Goal: Task Accomplishment & Management: Complete application form

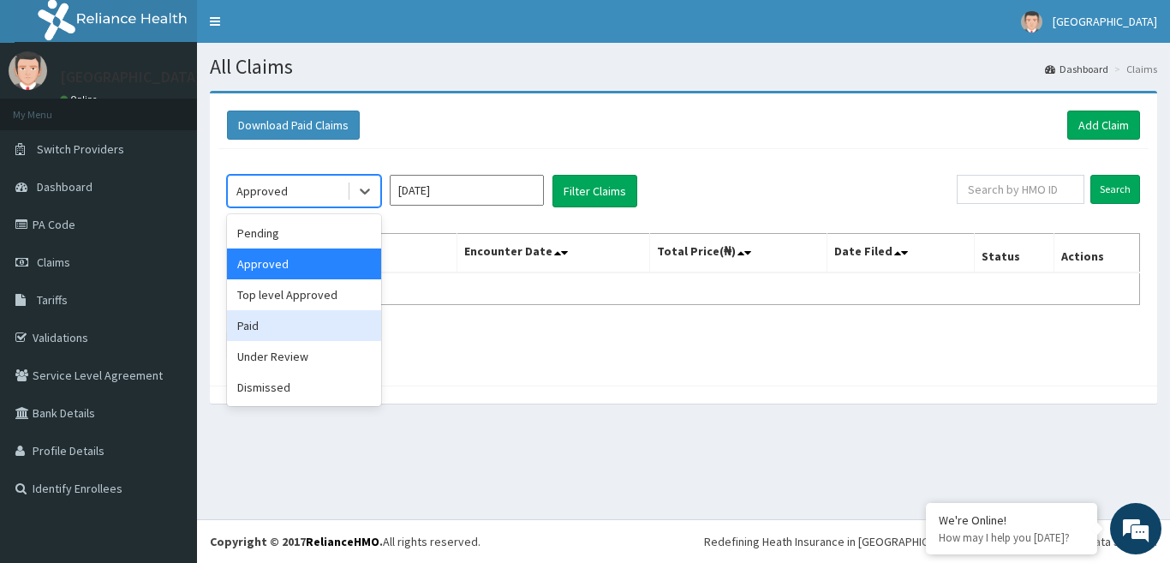
click at [318, 320] on div "Paid" at bounding box center [304, 325] width 154 height 31
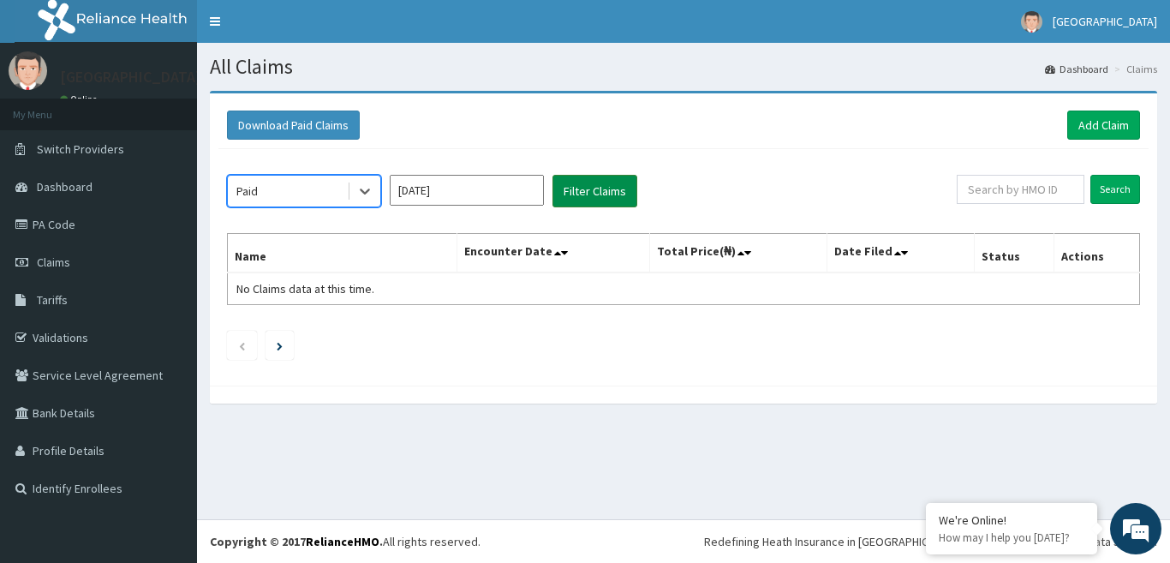
click at [591, 175] on button "Filter Claims" at bounding box center [594, 191] width 85 height 33
click at [591, 183] on button "Filter Claims" at bounding box center [594, 191] width 85 height 33
click at [592, 188] on button "Filter Claims" at bounding box center [594, 191] width 85 height 33
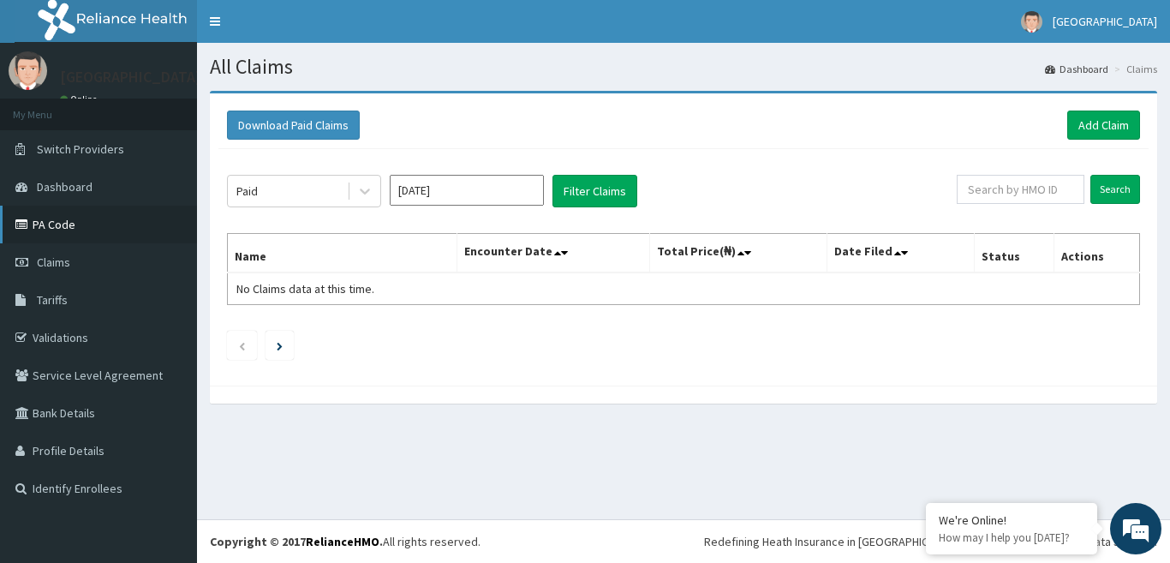
click at [93, 225] on link "PA Code" at bounding box center [98, 225] width 197 height 38
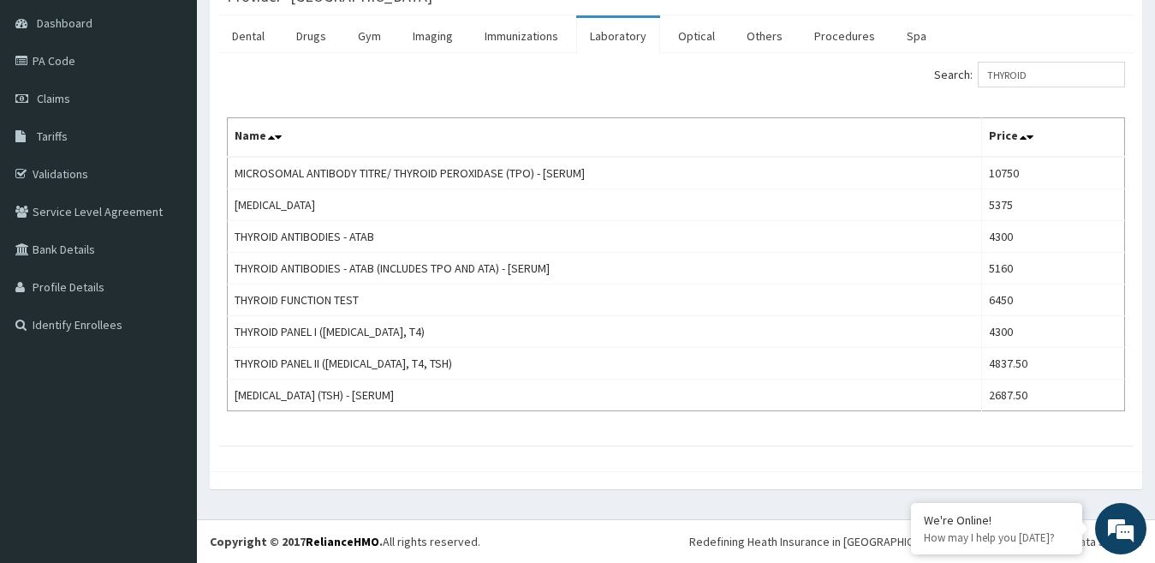
scroll to position [107, 0]
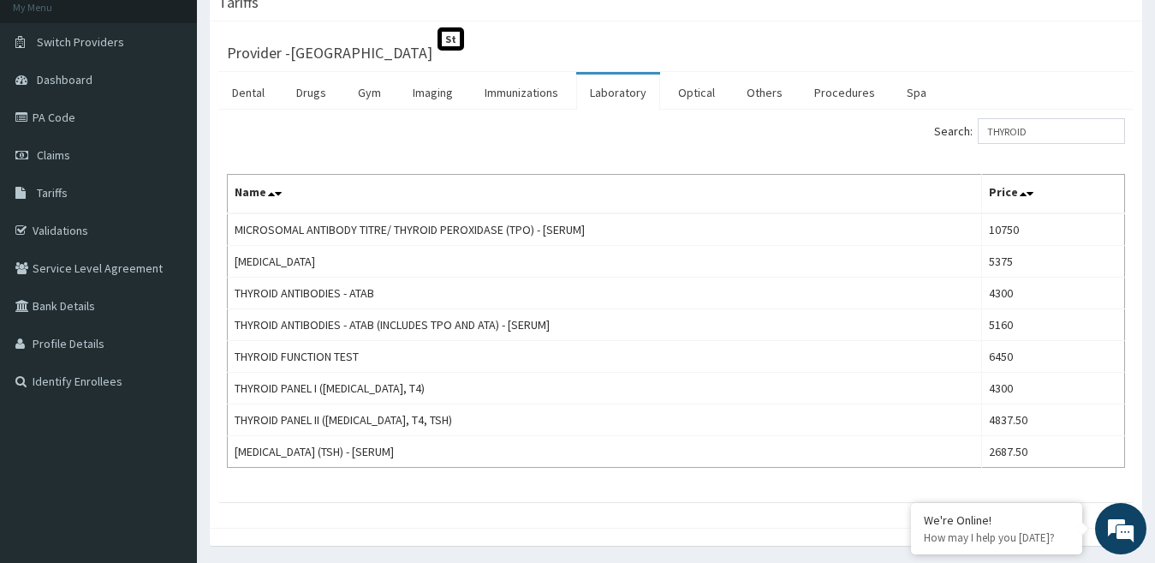
type input "THYROID"
click at [373, 140] on div "Search: THYROID" at bounding box center [676, 133] width 924 height 30
click at [41, 116] on link "PA Code" at bounding box center [98, 117] width 197 height 38
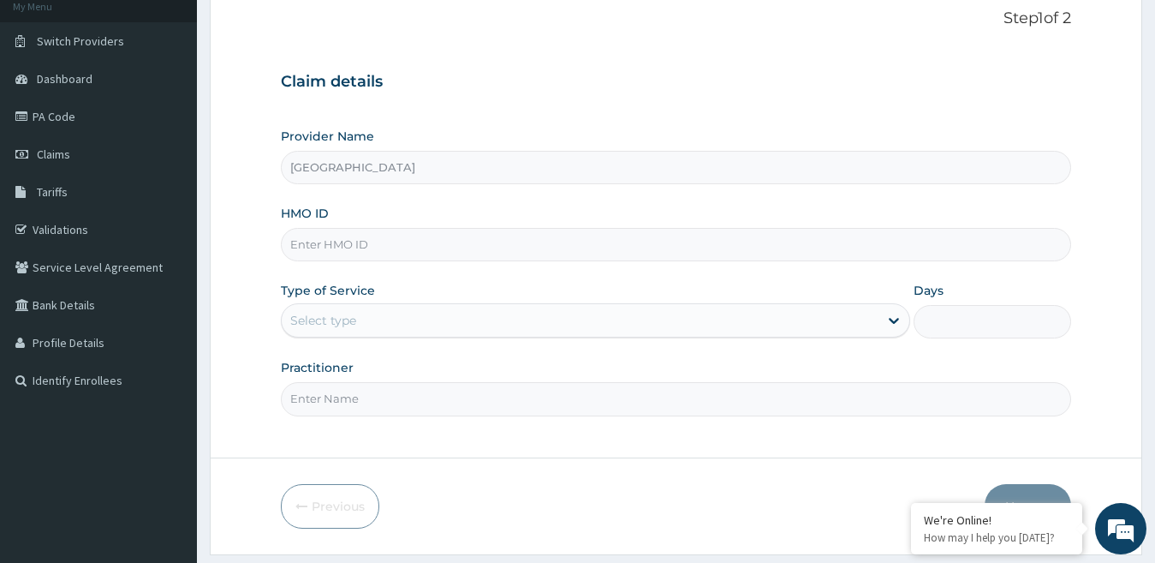
scroll to position [112, 0]
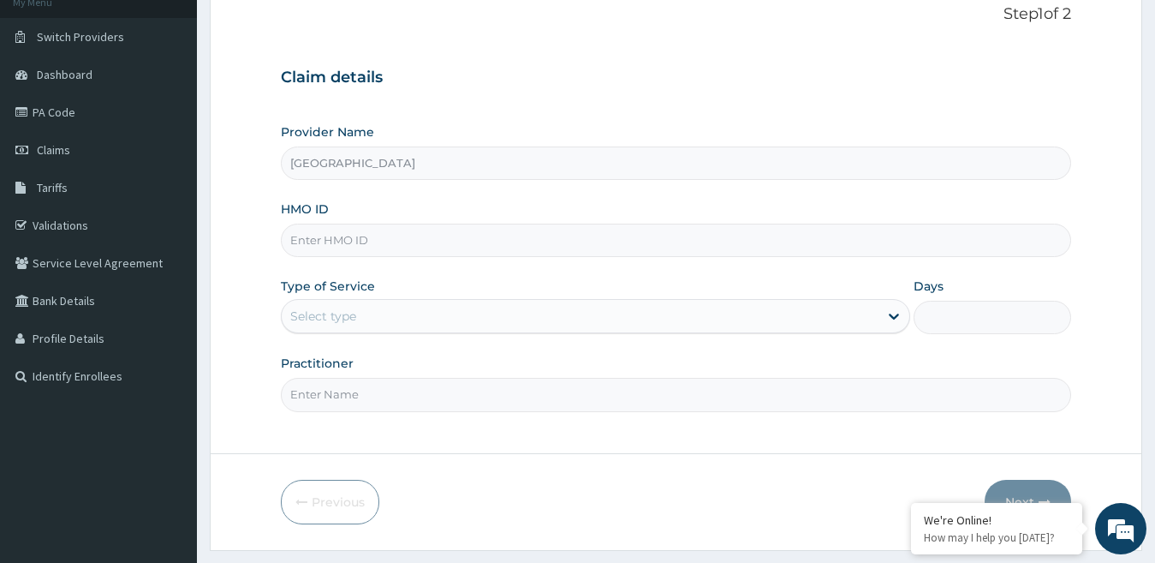
paste input "LIO/10008/B"
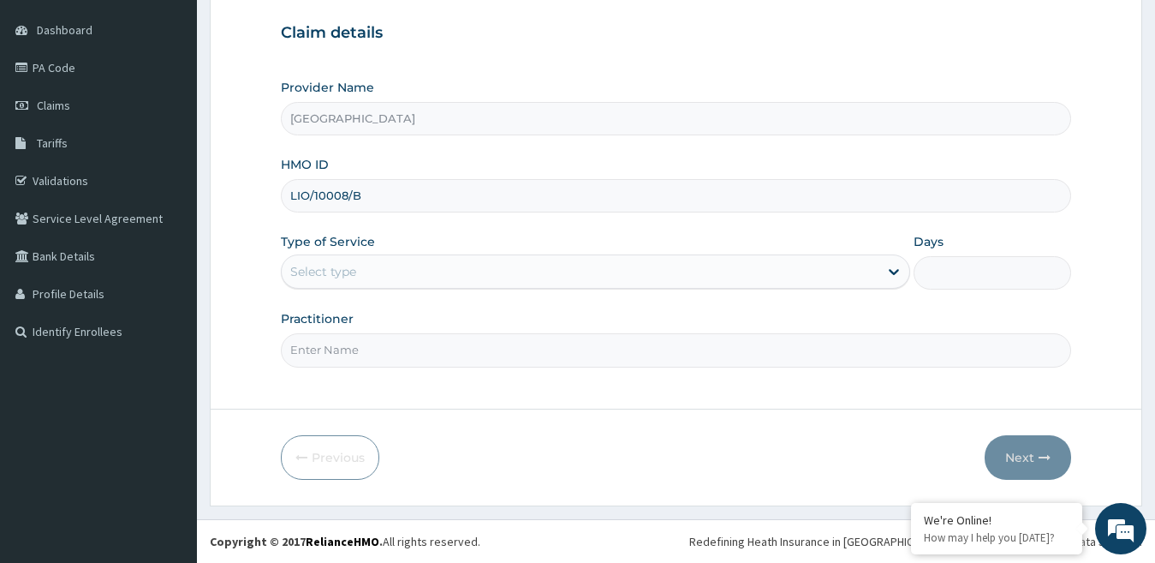
type input "LIO/10008/B"
click at [398, 273] on div "Select type" at bounding box center [581, 271] width 598 height 27
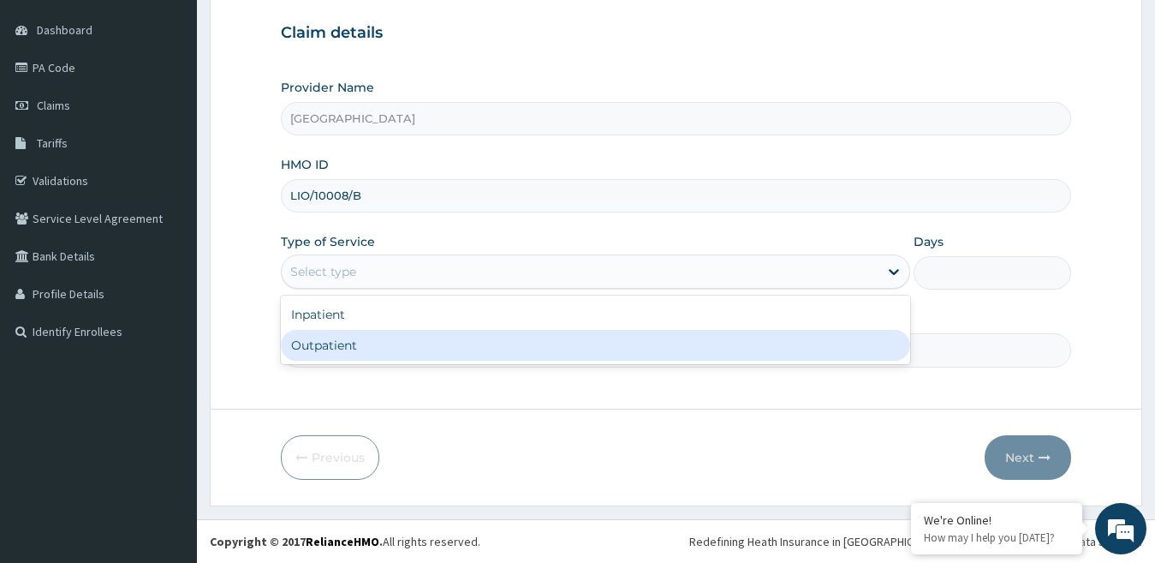
click at [396, 332] on div "Outpatient" at bounding box center [596, 345] width 630 height 31
type input "1"
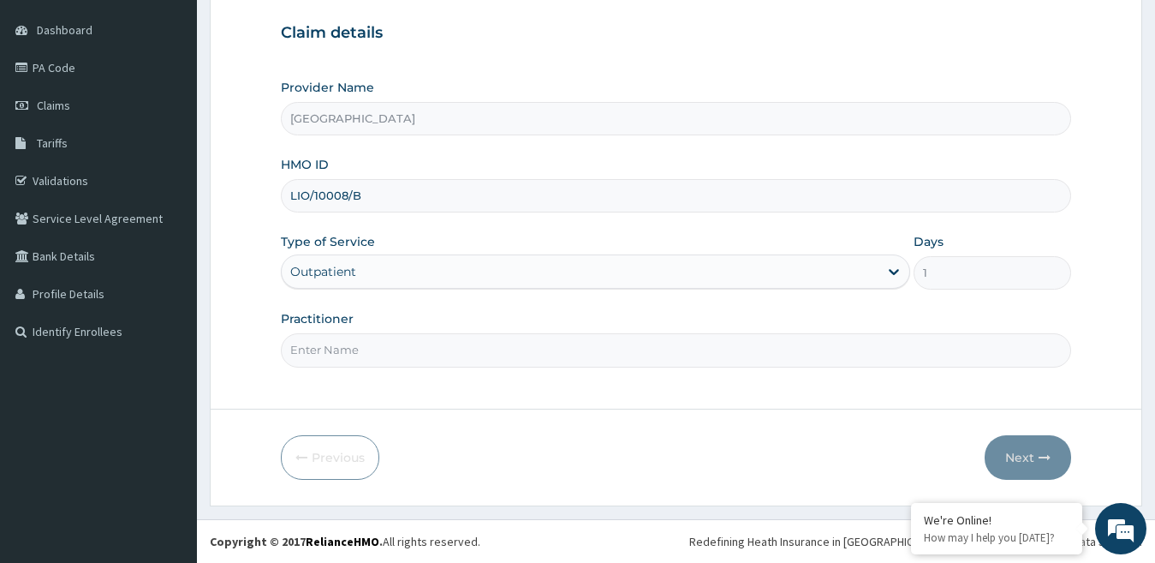
click at [384, 337] on input "Practitioner" at bounding box center [676, 349] width 791 height 33
type input "DR."
click at [1024, 455] on button "Next" at bounding box center [1028, 457] width 87 height 45
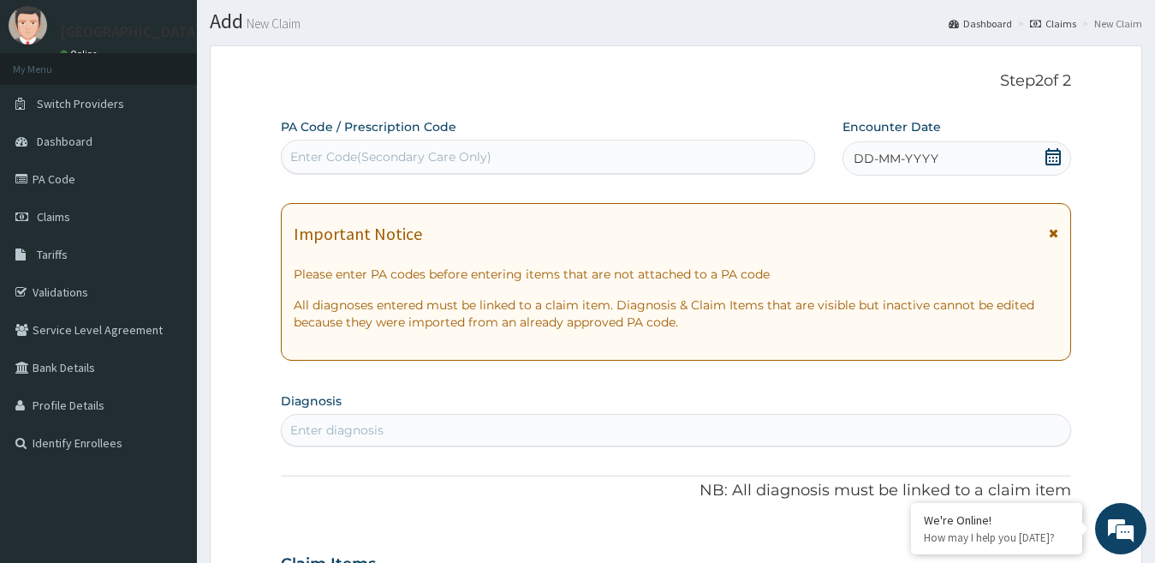
scroll to position [44, 0]
drag, startPoint x: 331, startPoint y: 150, endPoint x: 314, endPoint y: 154, distance: 16.8
click at [314, 154] on div "Enter Code(Secondary Care Only)" at bounding box center [390, 158] width 201 height 17
paste input "PA/CAAB2C"
type input "PA/CAAB2C"
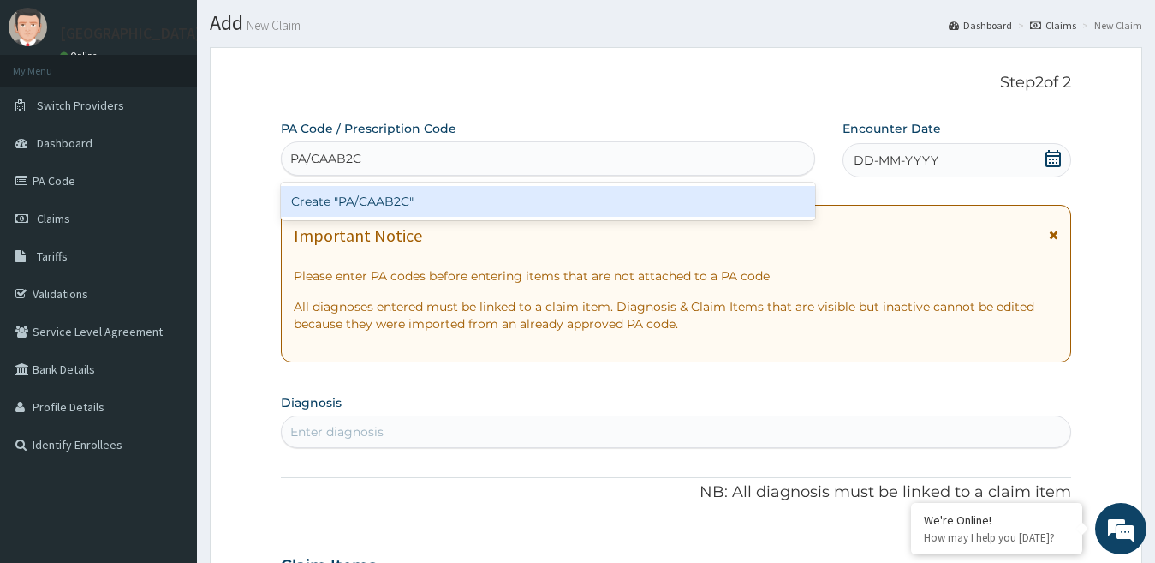
click at [314, 189] on div "Create "PA/CAAB2C"" at bounding box center [548, 201] width 534 height 31
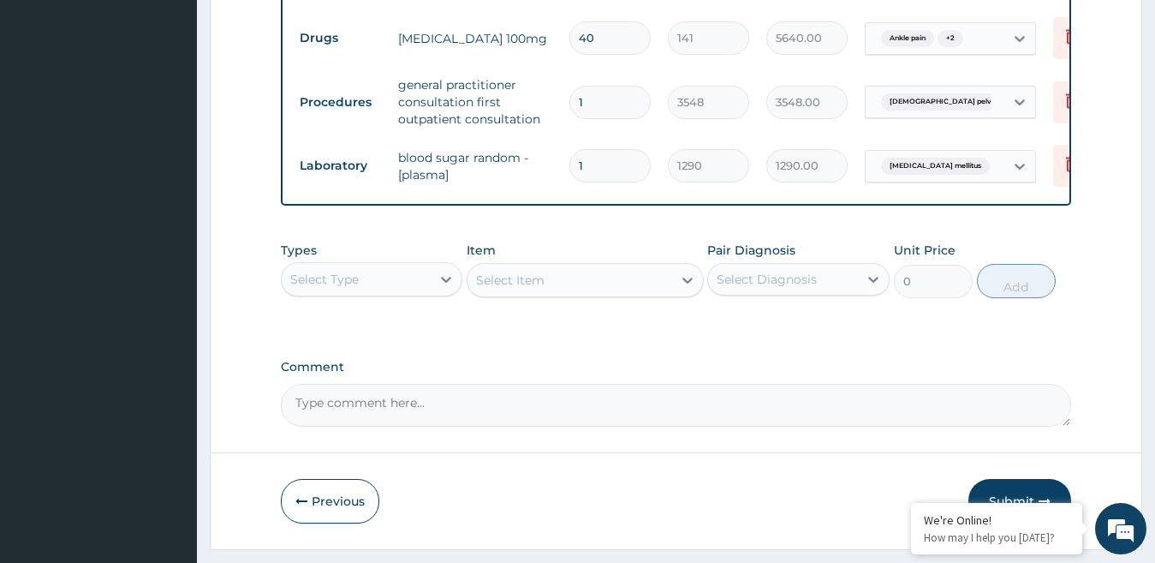
scroll to position [858, 0]
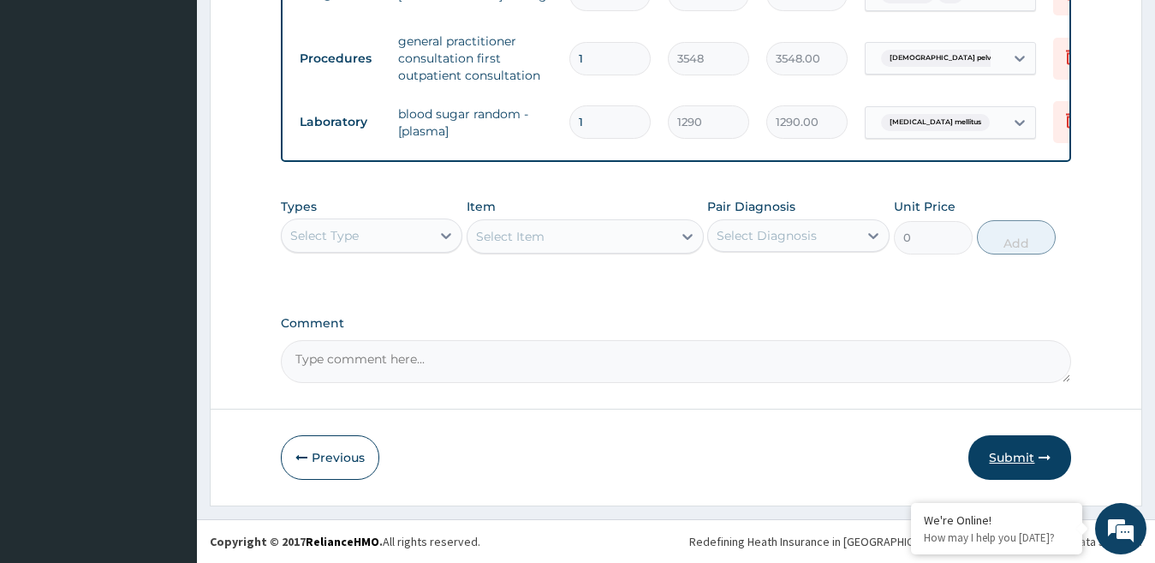
click at [1020, 449] on button "Submit" at bounding box center [1020, 457] width 103 height 45
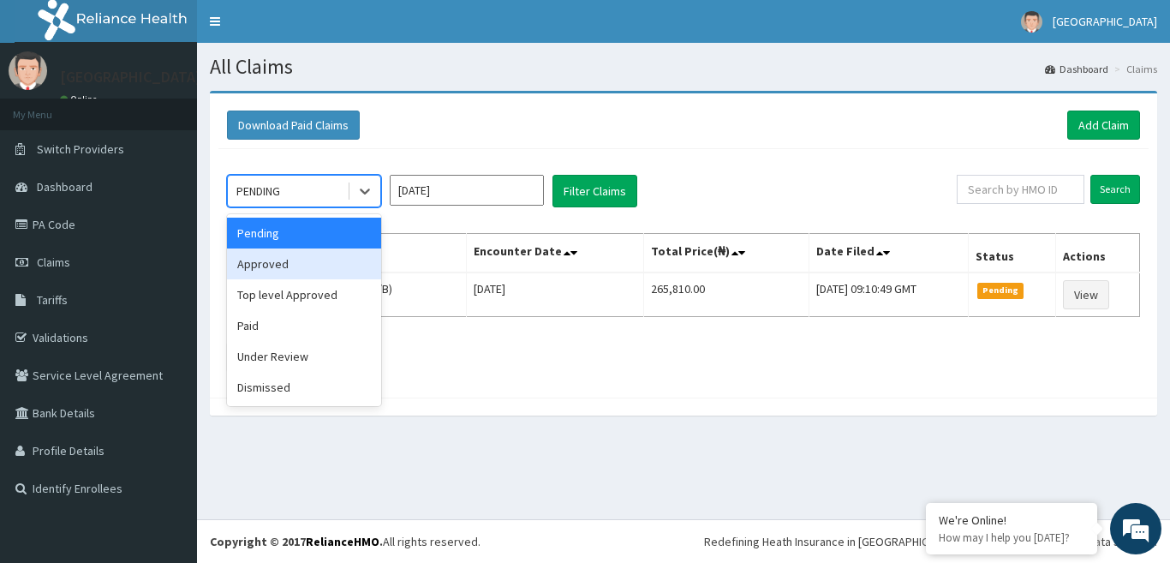
drag, startPoint x: 335, startPoint y: 260, endPoint x: 376, endPoint y: 233, distance: 48.9
click at [335, 258] on div "Approved" at bounding box center [304, 263] width 154 height 31
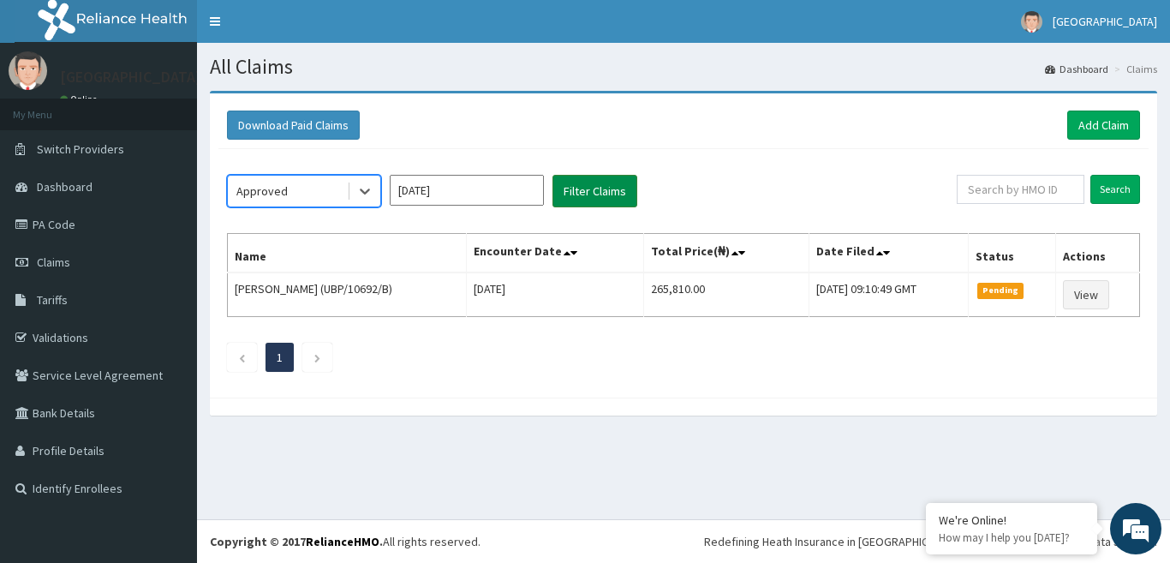
click at [576, 185] on button "Filter Claims" at bounding box center [594, 191] width 85 height 33
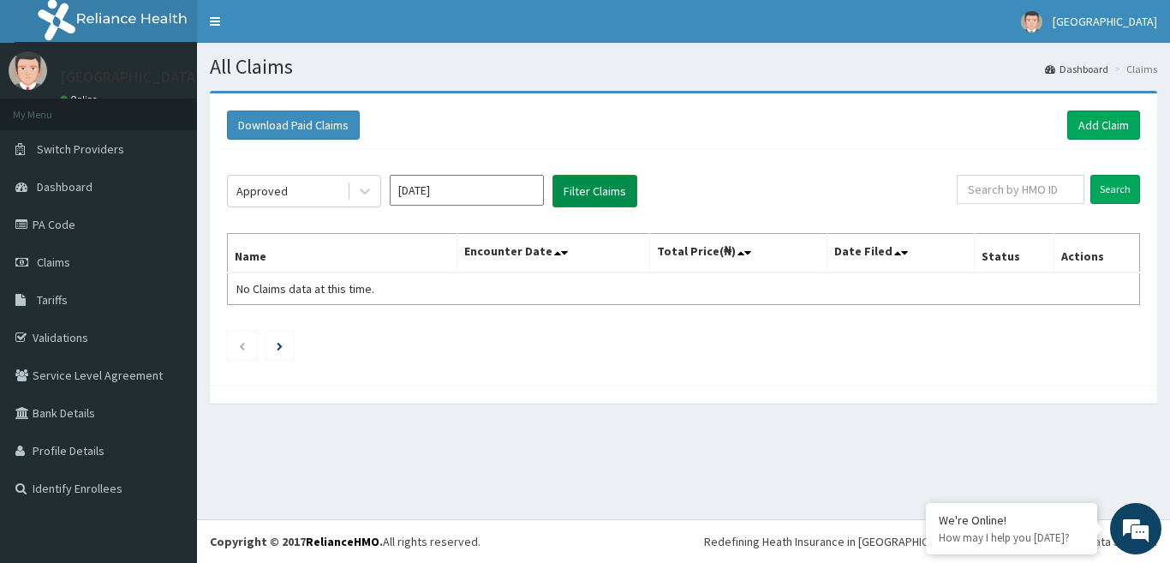
click at [576, 186] on button "Filter Claims" at bounding box center [594, 191] width 85 height 33
click at [337, 174] on div "Approved Sep 2025 Filter Claims Search Name Encounter Date Total Price(₦) Date …" at bounding box center [683, 263] width 930 height 228
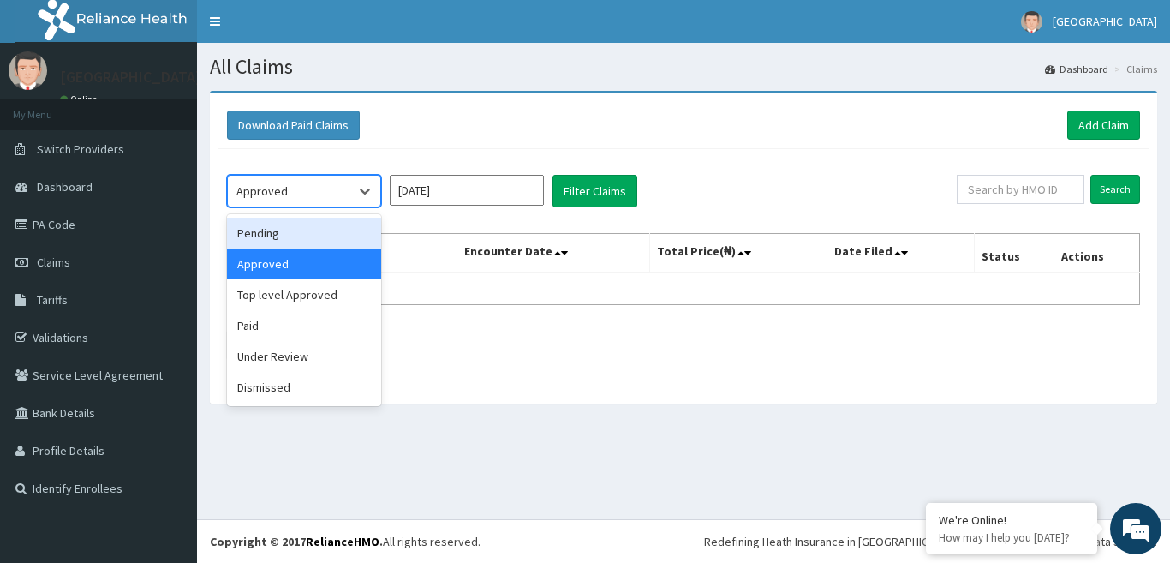
click at [331, 230] on div "Pending" at bounding box center [304, 233] width 154 height 31
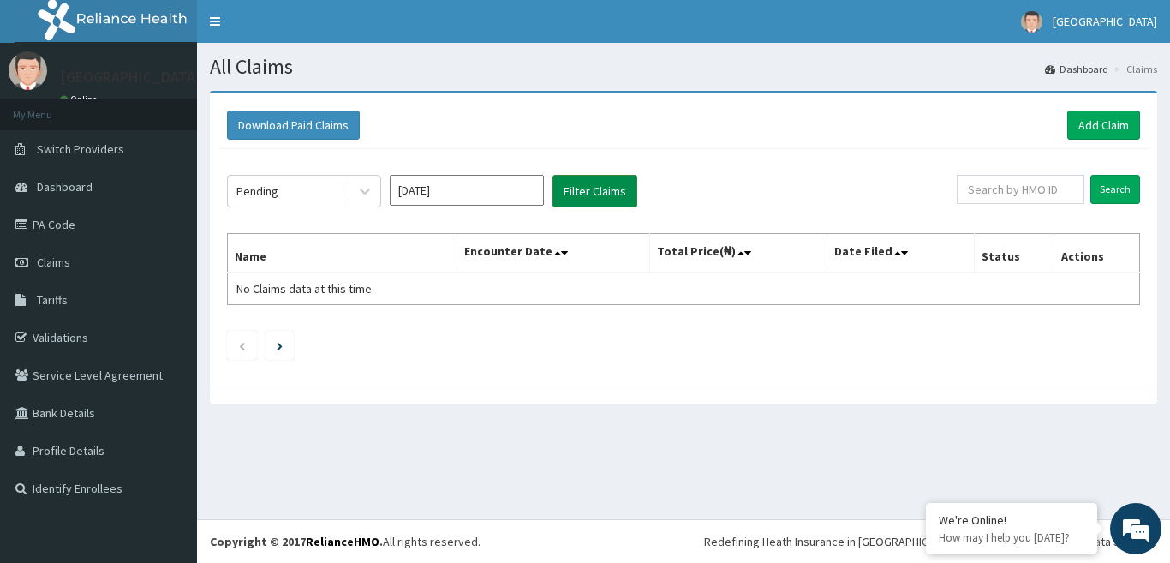
click at [570, 188] on button "Filter Claims" at bounding box center [594, 191] width 85 height 33
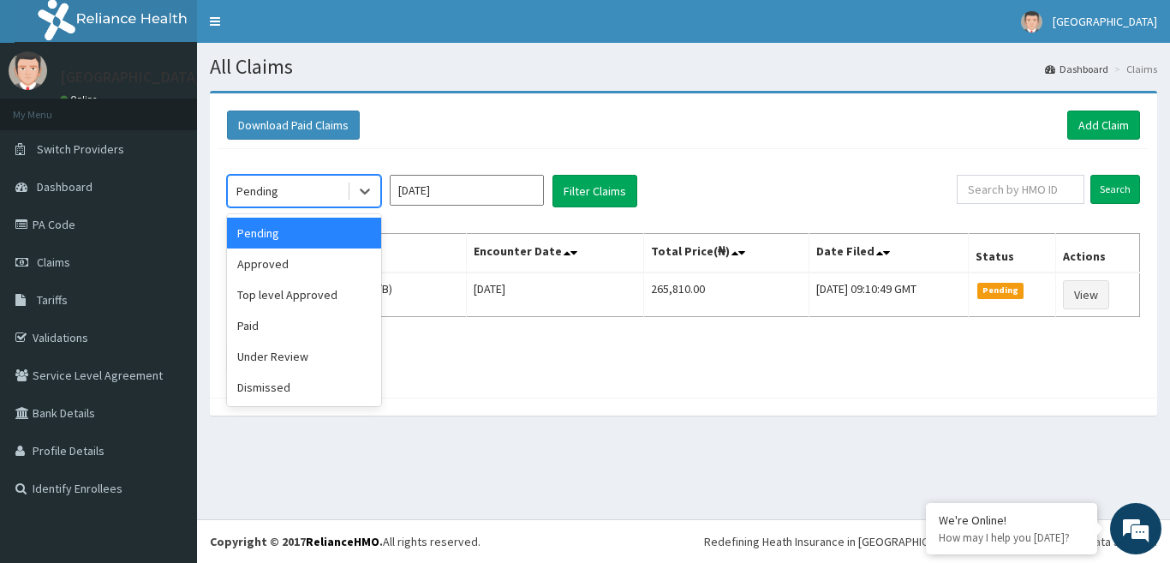
click at [295, 200] on div "Pending" at bounding box center [287, 190] width 119 height 27
drag, startPoint x: 325, startPoint y: 351, endPoint x: 330, endPoint y: 343, distance: 10.0
click at [325, 352] on div "Under Review" at bounding box center [304, 356] width 154 height 31
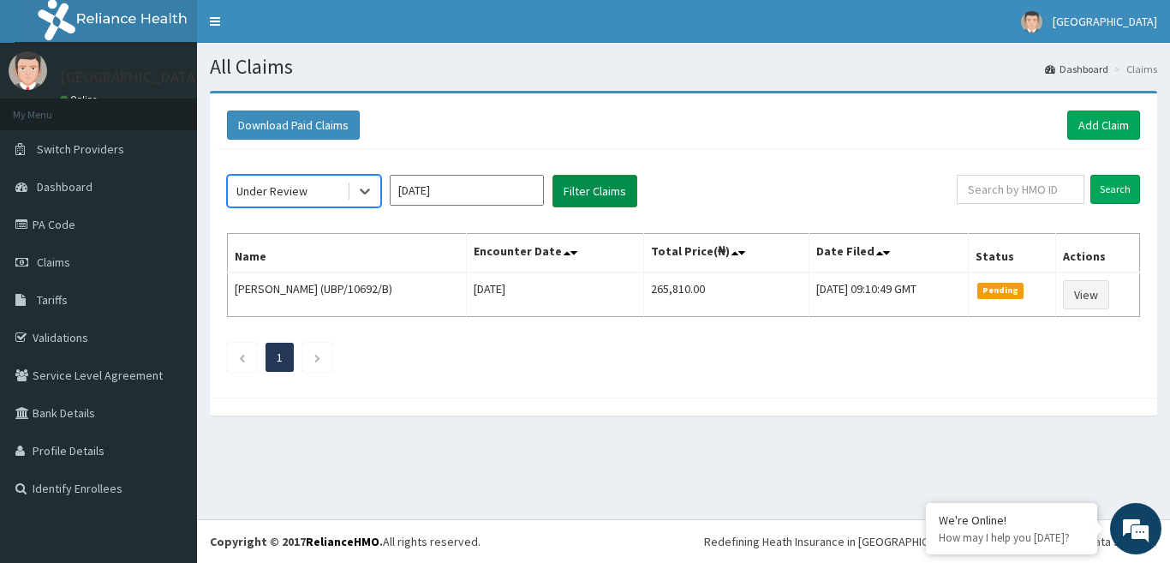
click at [617, 173] on div "option Under Review, selected. Select is focused ,type to refine list, press Do…" at bounding box center [683, 269] width 930 height 240
click at [611, 185] on button "Filter Claims" at bounding box center [594, 191] width 85 height 33
